Goal: Information Seeking & Learning: Learn about a topic

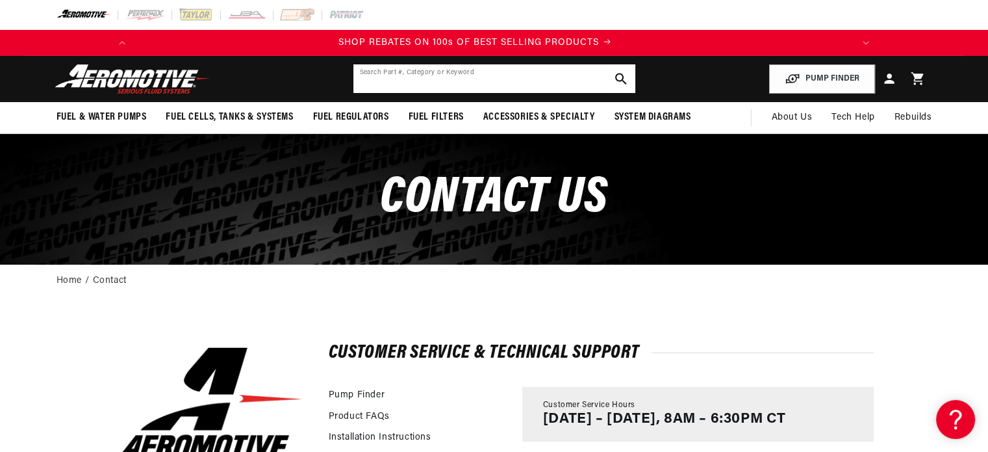
click at [487, 71] on input "text" at bounding box center [494, 78] width 282 height 29
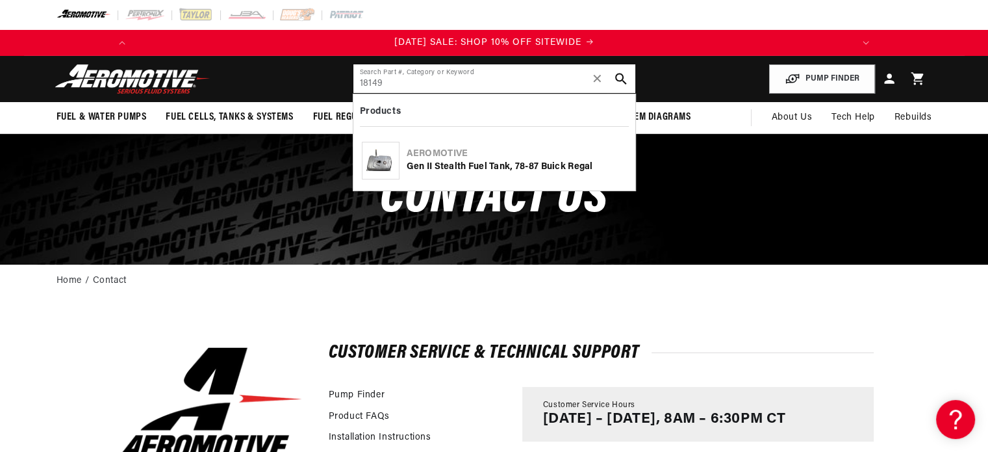
type input "18149"
click at [483, 164] on div "Gen II Stealth Fuel Tank, 78-87 Buick Regal" at bounding box center [517, 167] width 220 height 13
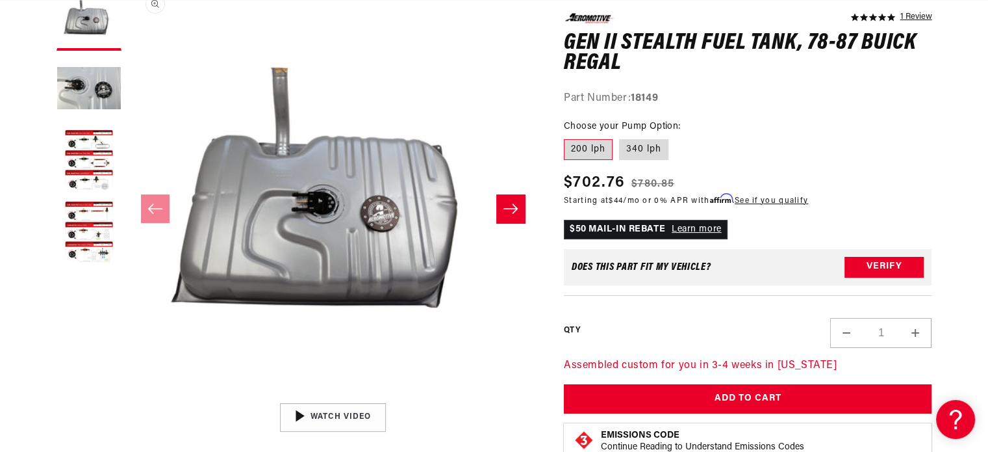
scroll to position [0, 1474]
click at [311, 413] on div "01:47" at bounding box center [333, 417] width 197 height 110
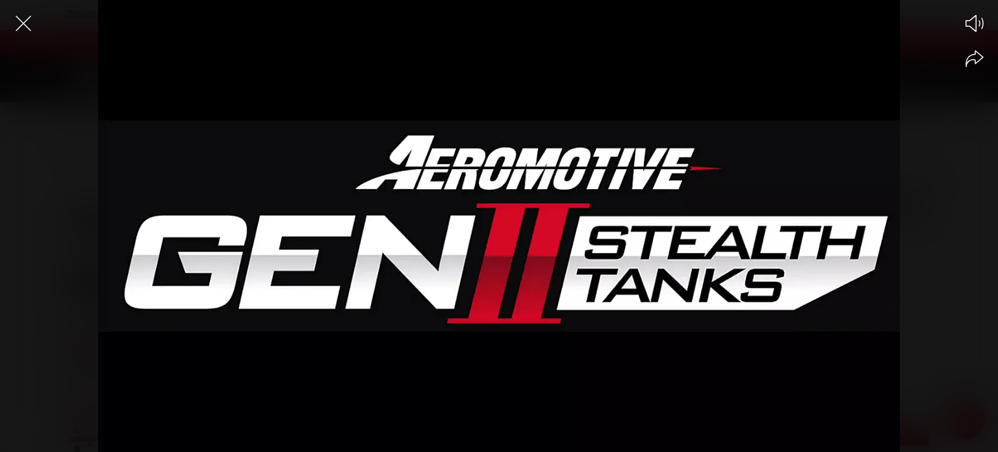
scroll to position [0, 737]
click at [969, 227] on div at bounding box center [499, 248] width 998 height 406
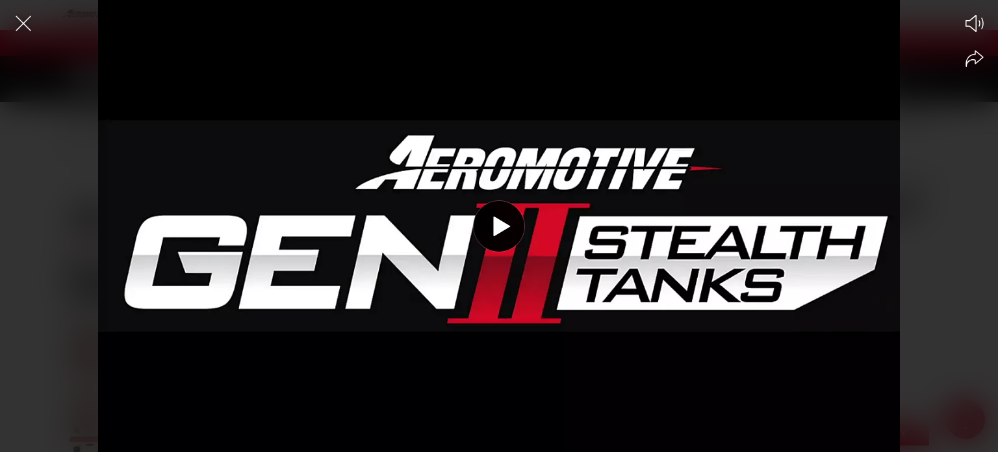
drag, startPoint x: 894, startPoint y: 294, endPoint x: 886, endPoint y: 290, distance: 9.3
click at [892, 293] on div at bounding box center [499, 248] width 998 height 406
click at [23, 25] on icon "Close the video player" at bounding box center [23, 23] width 29 height 29
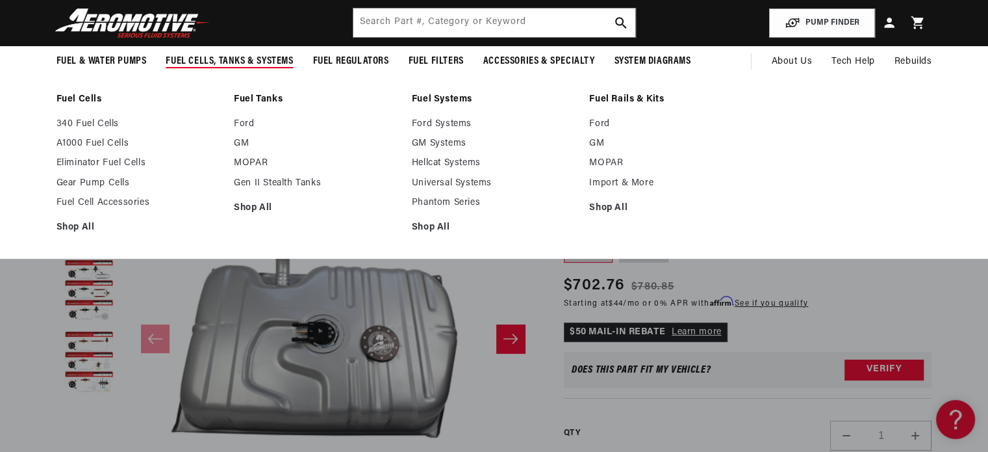
scroll to position [0, 737]
click at [247, 139] on link "GM" at bounding box center [316, 144] width 165 height 12
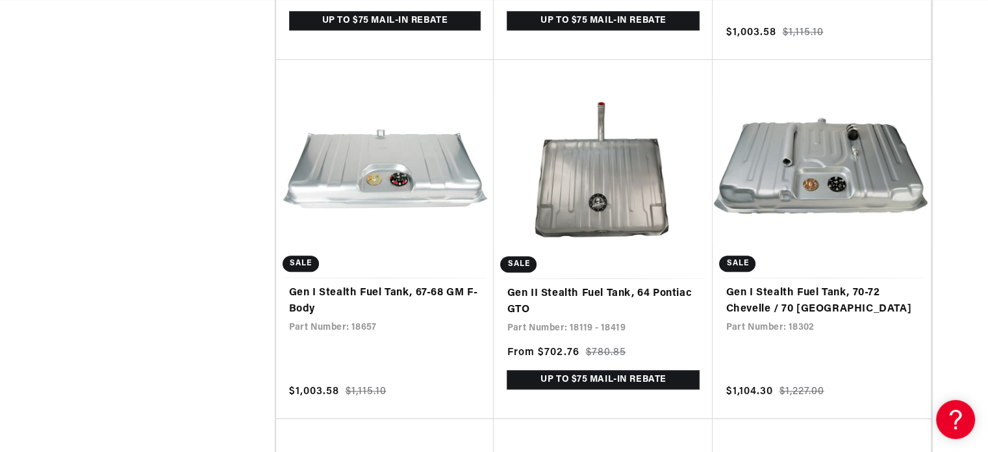
scroll to position [0, 1454]
